Goal: Information Seeking & Learning: Learn about a topic

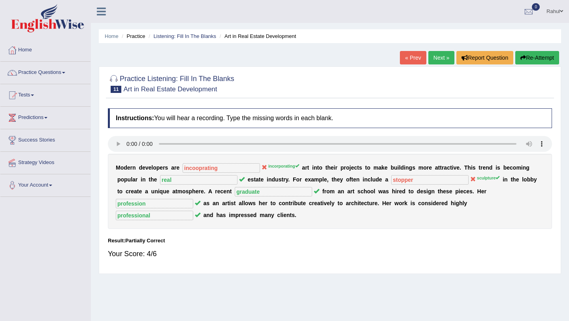
click at [435, 58] on link "Next »" at bounding box center [441, 57] width 26 height 13
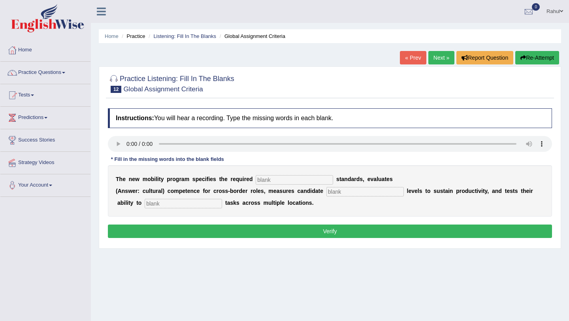
click at [430, 60] on link "Next »" at bounding box center [441, 57] width 26 height 13
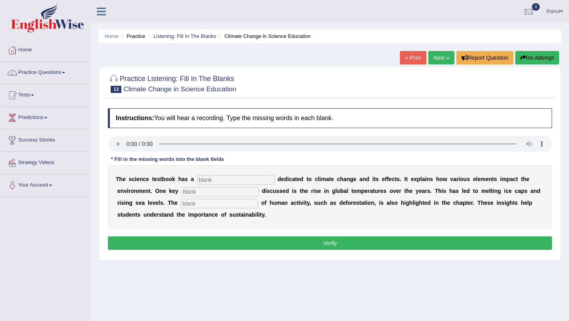
click at [209, 180] on input "text" at bounding box center [235, 179] width 77 height 9
type input "section"
click at [205, 193] on input "text" at bounding box center [219, 191] width 77 height 9
type input "factor"
click at [207, 205] on input "text" at bounding box center [219, 203] width 77 height 9
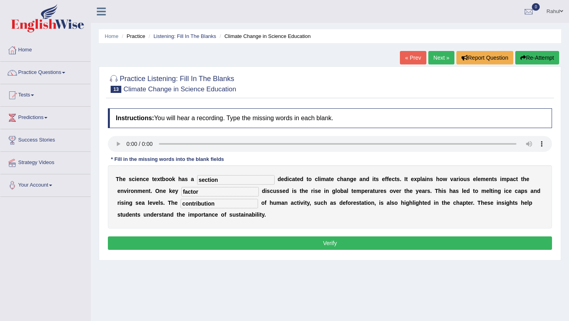
type input "contribution"
click at [327, 243] on button "Verify" at bounding box center [330, 242] width 444 height 13
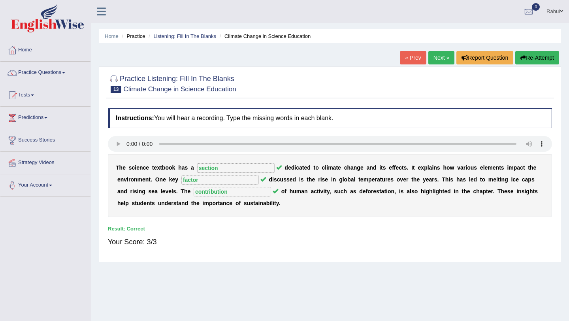
click at [438, 58] on link "Next »" at bounding box center [441, 57] width 26 height 13
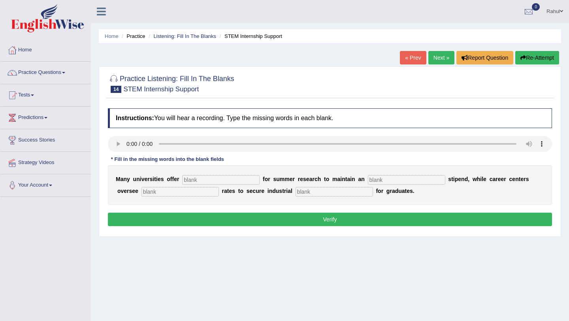
click at [438, 58] on link "Next »" at bounding box center [441, 57] width 26 height 13
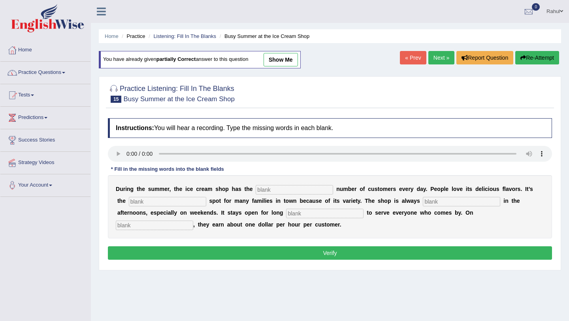
click at [442, 56] on link "Next »" at bounding box center [441, 57] width 26 height 13
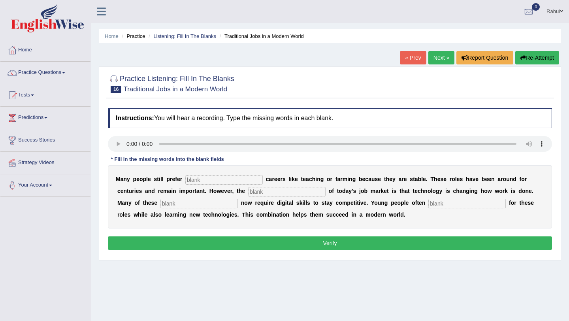
click at [196, 182] on input "text" at bounding box center [223, 179] width 77 height 9
type input "to traditional"
click at [262, 192] on input "text" at bounding box center [286, 191] width 77 height 9
type input "reality"
click at [190, 204] on input "text" at bounding box center [198, 203] width 77 height 9
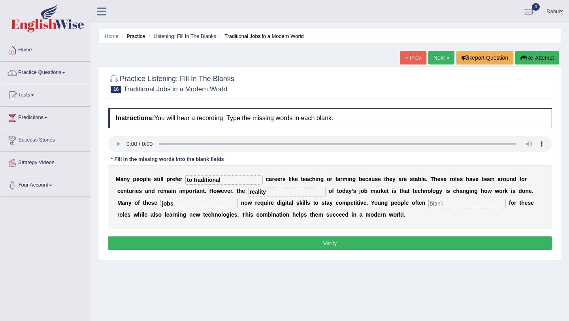
type input "jobs"
click at [428, 205] on input "text" at bounding box center [466, 203] width 77 height 9
type input "apply"
click at [340, 241] on button "Verify" at bounding box center [330, 242] width 444 height 13
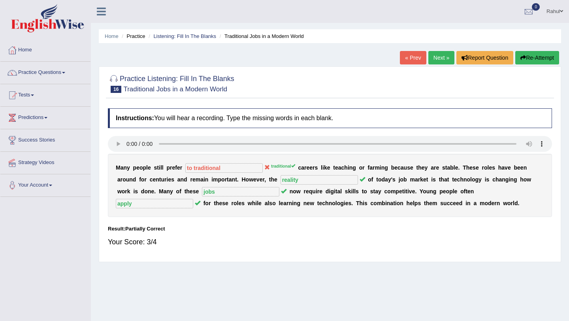
click at [443, 60] on link "Next »" at bounding box center [441, 57] width 26 height 13
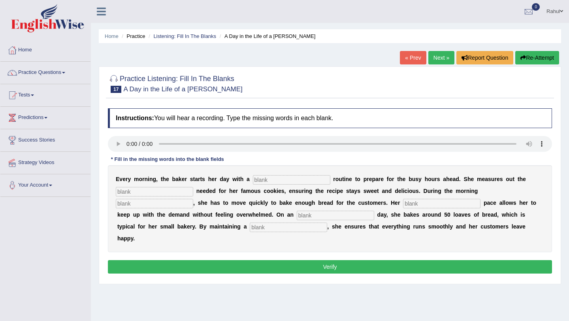
click at [261, 181] on input "text" at bounding box center [291, 179] width 77 height 9
type input "simple"
click at [155, 190] on input "text" at bounding box center [154, 191] width 77 height 9
type input "sugar"
click at [193, 199] on input "text" at bounding box center [154, 203] width 77 height 9
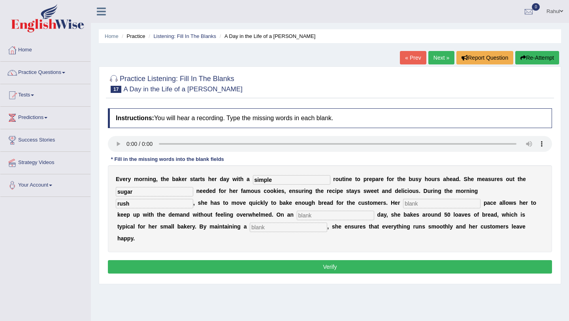
type input "rush"
click at [403, 203] on input "text" at bounding box center [441, 203] width 77 height 9
type input "study"
click at [297, 213] on input "text" at bounding box center [335, 215] width 77 height 9
type input "average"
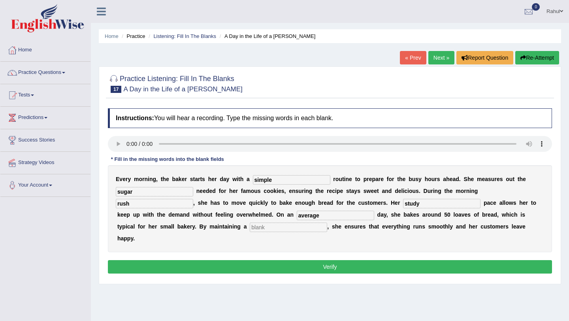
click at [250, 229] on input "text" at bounding box center [288, 226] width 77 height 9
type input "workflow"
click at [331, 260] on button "Verify" at bounding box center [330, 266] width 444 height 13
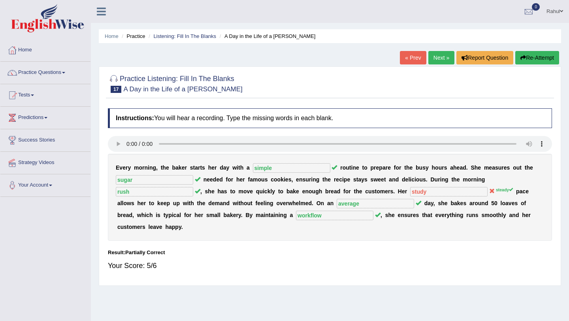
click at [433, 61] on link "Next »" at bounding box center [441, 57] width 26 height 13
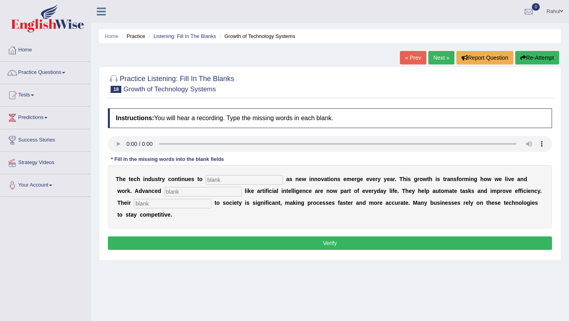
click at [435, 58] on link "Next »" at bounding box center [441, 57] width 26 height 13
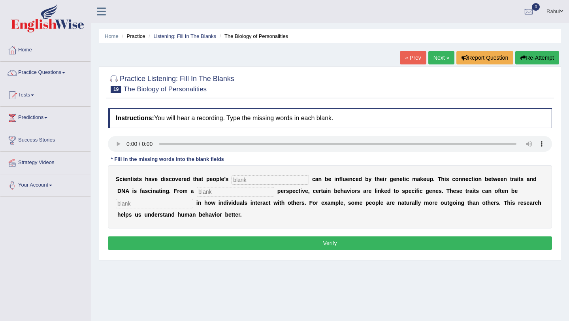
click at [435, 58] on link "Next »" at bounding box center [441, 57] width 26 height 13
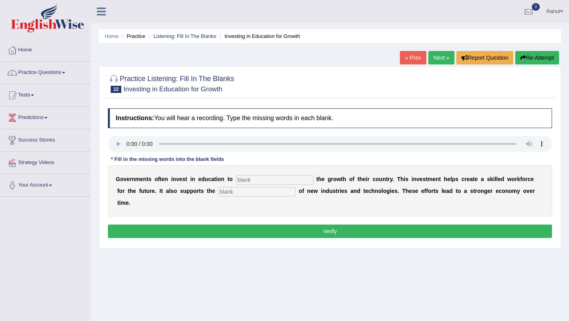
click at [435, 58] on link "Next »" at bounding box center [441, 57] width 26 height 13
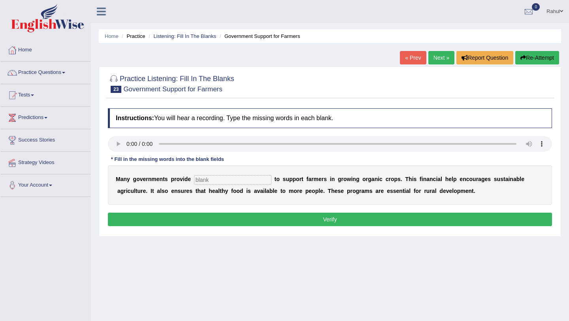
click at [435, 58] on link "Next »" at bounding box center [441, 57] width 26 height 13
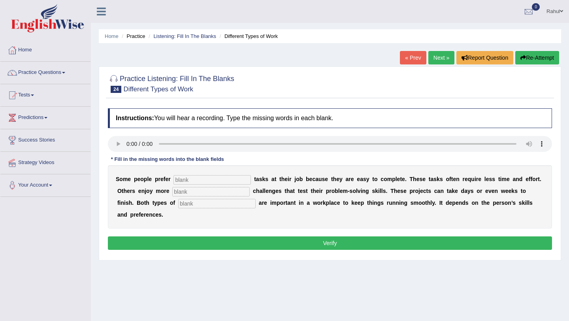
click at [188, 183] on input "text" at bounding box center [211, 179] width 77 height 9
click at [181, 181] on input "text" at bounding box center [211, 179] width 77 height 9
type input "simple"
click at [190, 193] on input "text" at bounding box center [210, 191] width 77 height 9
type input "complex"
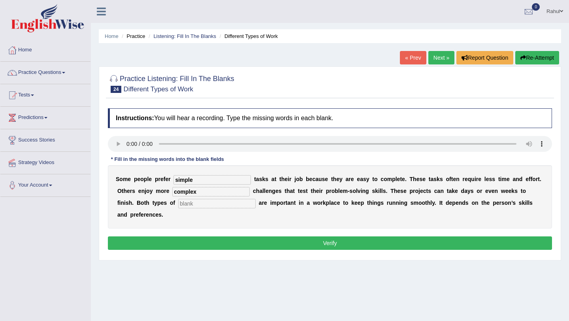
click at [188, 206] on input "text" at bounding box center [216, 203] width 77 height 9
type input "work"
click at [322, 243] on button "Verify" at bounding box center [330, 242] width 444 height 13
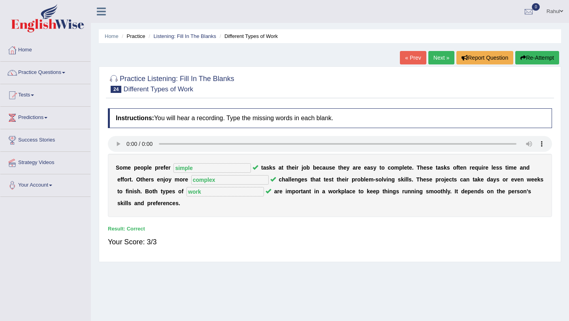
click at [38, 70] on link "Practice Questions" at bounding box center [45, 72] width 90 height 20
